Goal: Task Accomplishment & Management: Manage account settings

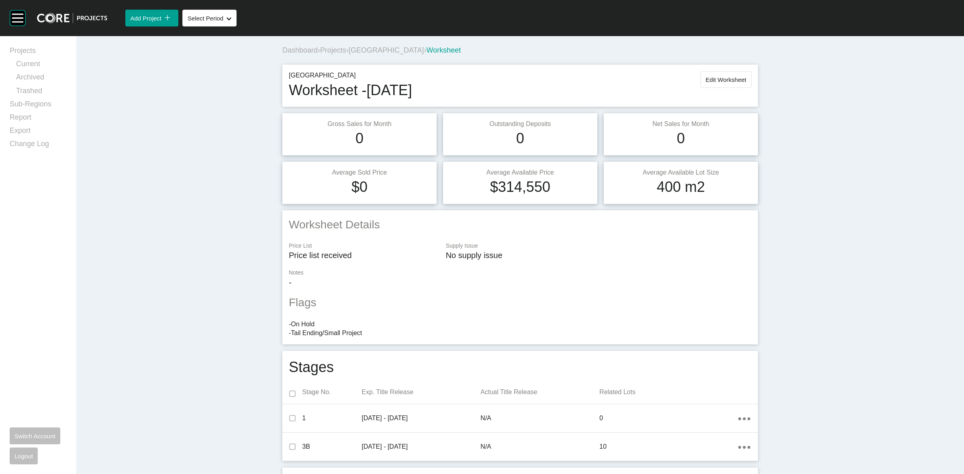
click at [386, 47] on span "[GEOGRAPHIC_DATA]" at bounding box center [385, 50] width 75 height 8
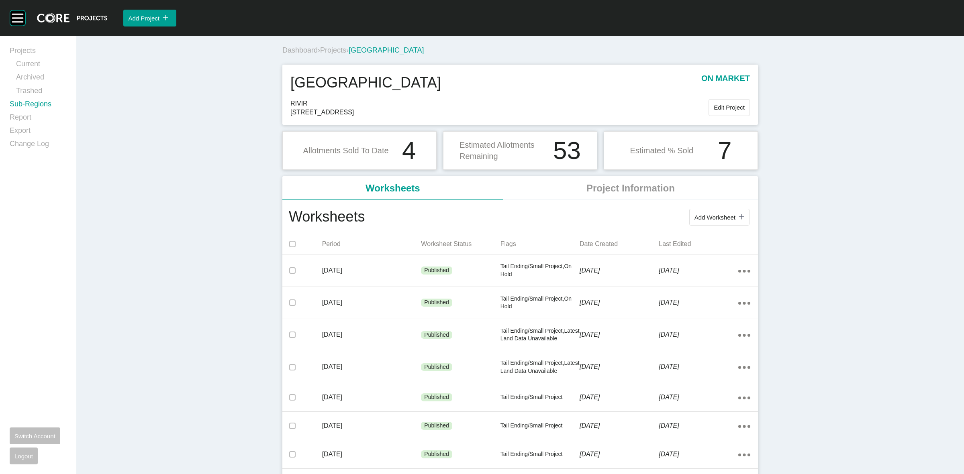
click at [29, 103] on link "Sub-Regions" at bounding box center [38, 105] width 57 height 13
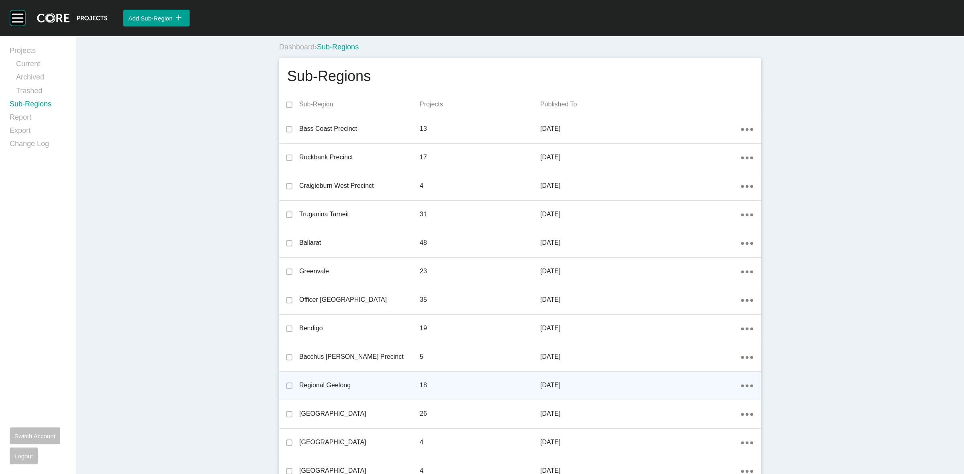
click at [745, 385] on icon "Action Menu Dots Copy 6 Created with Sketch." at bounding box center [747, 386] width 12 height 3
click at [715, 384] on link "Edit" at bounding box center [714, 387] width 22 height 12
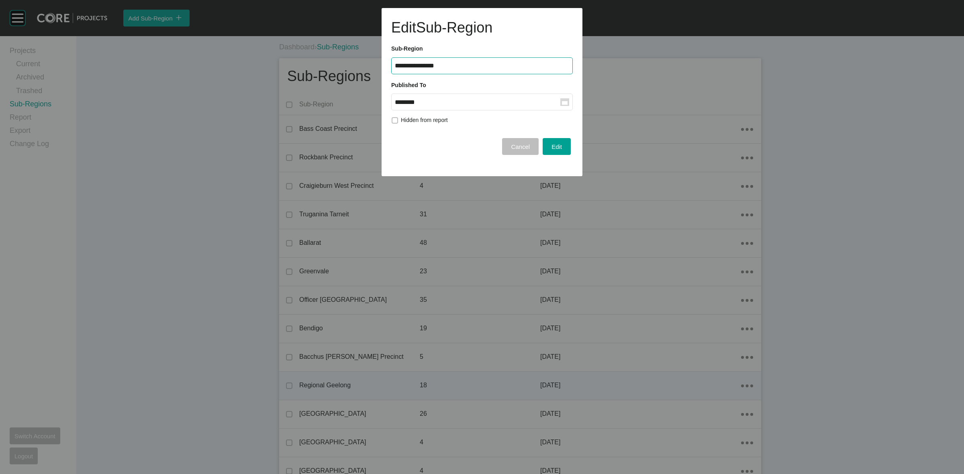
click at [475, 104] on input "********" at bounding box center [477, 102] width 165 height 7
click at [459, 167] on div "Sep" at bounding box center [464, 168] width 20 height 12
click at [561, 145] on span "Edit" at bounding box center [556, 146] width 10 height 7
